Goal: Task Accomplishment & Management: Manage account settings

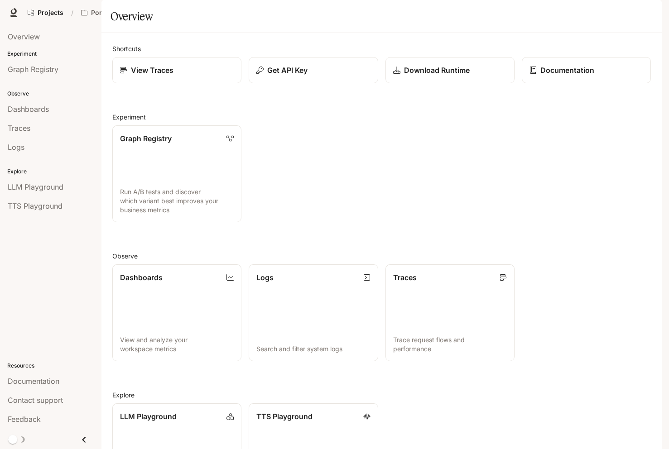
click at [649, 15] on icon "button" at bounding box center [649, 12] width 7 height 7
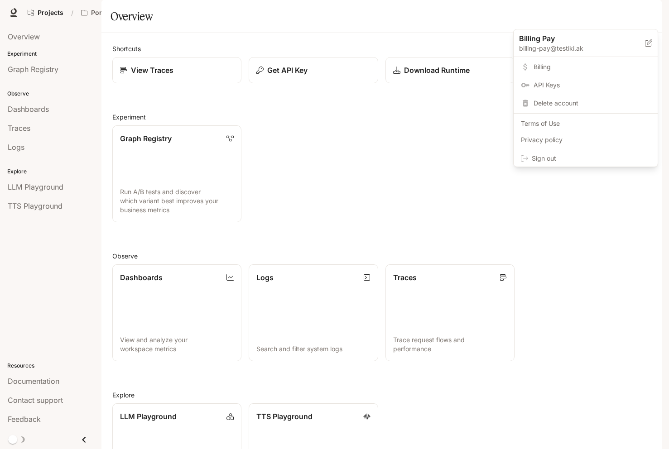
click at [554, 154] on span "Sign out" at bounding box center [591, 158] width 119 height 9
